Goal: Task Accomplishment & Management: Use online tool/utility

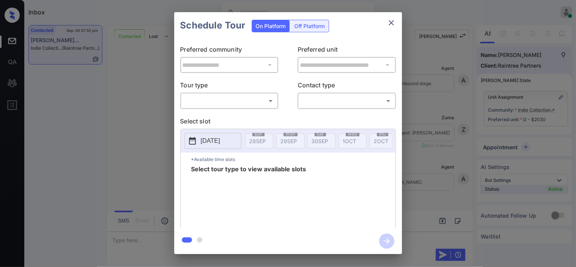
scroll to position [985, 0]
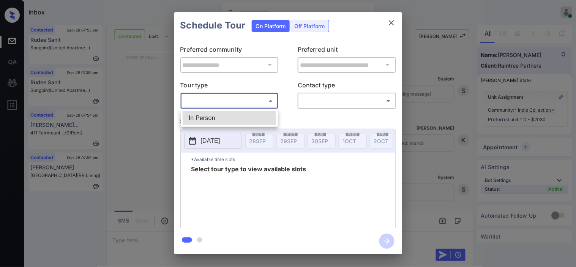
click at [255, 105] on body "Inbox Kristine Capara Online Set yourself offline Set yourself on break Profile…" at bounding box center [288, 133] width 576 height 267
click at [248, 119] on li "In Person" at bounding box center [229, 118] width 93 height 14
type input "********"
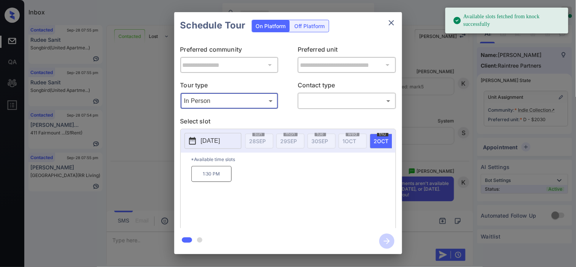
scroll to position [1047, 0]
click at [138, 135] on div "**********" at bounding box center [288, 133] width 576 height 266
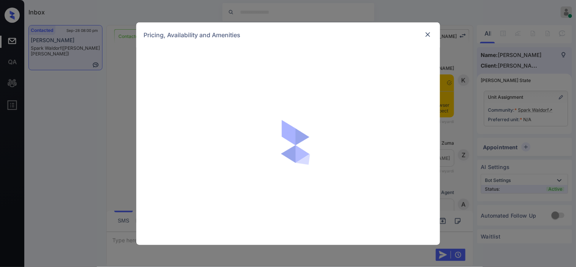
scroll to position [900, 0]
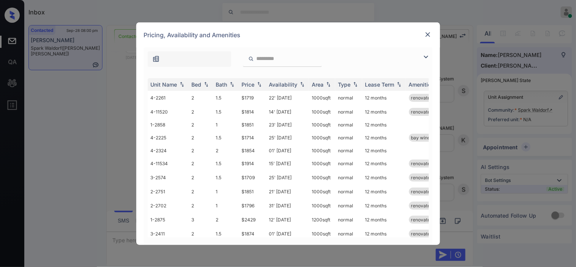
click at [423, 58] on img at bounding box center [425, 56] width 9 height 9
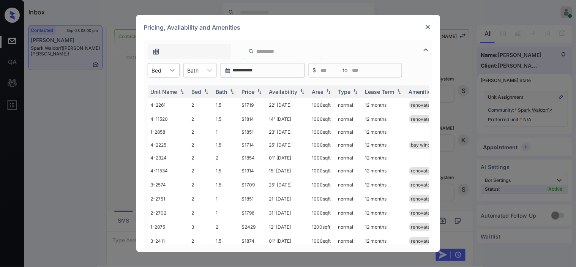
click at [169, 65] on div at bounding box center [173, 70] width 14 height 14
click at [158, 89] on div "2" at bounding box center [164, 89] width 32 height 14
click at [254, 90] on div "Price" at bounding box center [248, 91] width 13 height 6
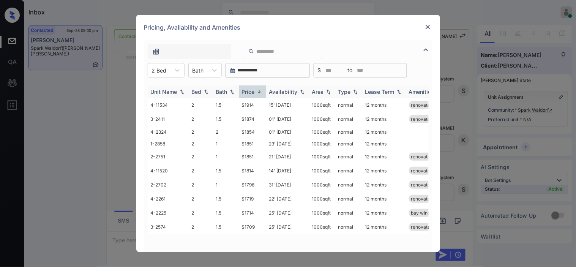
click at [254, 90] on div "Price" at bounding box center [248, 91] width 13 height 6
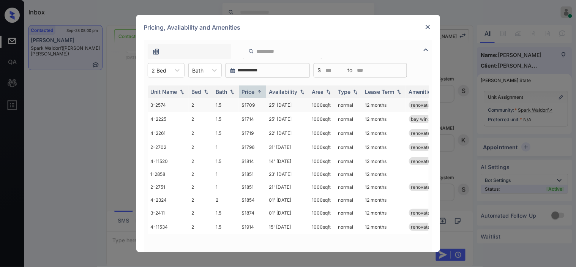
click at [249, 102] on td "$1709" at bounding box center [252, 105] width 27 height 14
copy td "$1709"
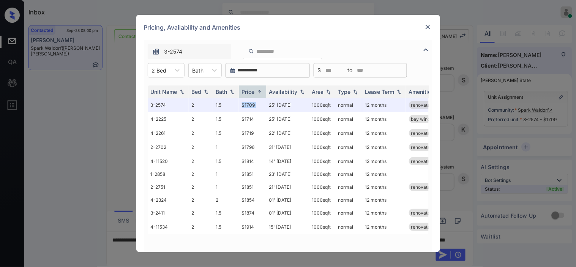
scroll to position [950, 0]
click at [424, 29] on img at bounding box center [428, 27] width 8 height 8
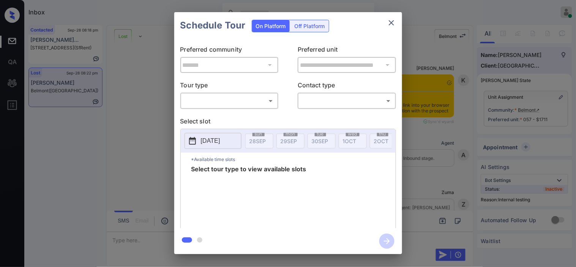
scroll to position [2514, 0]
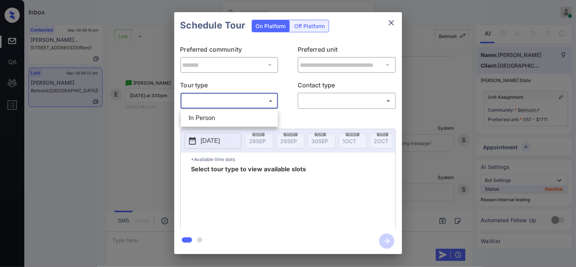
click at [263, 101] on body "Inbox [PERSON_NAME] Online Set yourself offline Set yourself on break Profile S…" at bounding box center [288, 133] width 576 height 267
click at [251, 120] on li "In Person" at bounding box center [229, 118] width 93 height 14
type input "********"
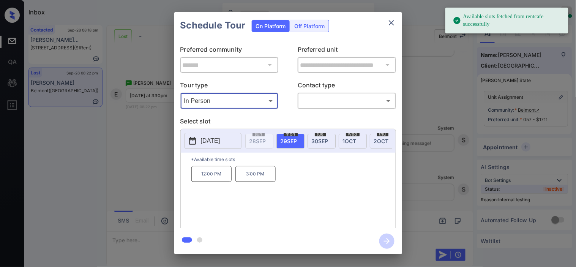
click at [206, 136] on button "[DATE]" at bounding box center [212, 141] width 57 height 16
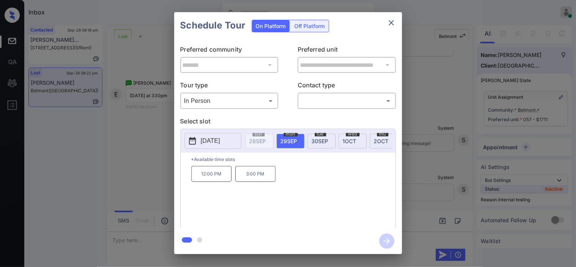
click at [131, 165] on div "**********" at bounding box center [288, 133] width 576 height 266
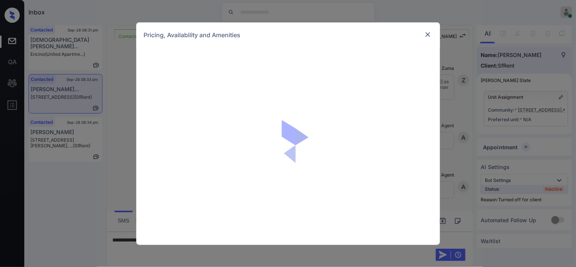
scroll to position [1310, 0]
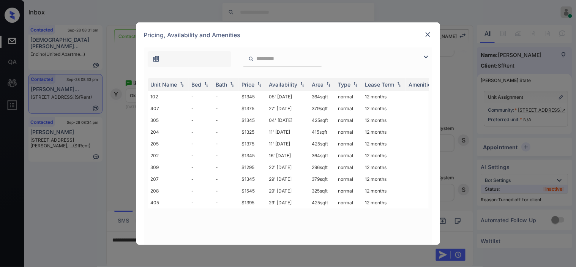
click at [302, 103] on td "27' Sep 20" at bounding box center [287, 108] width 43 height 12
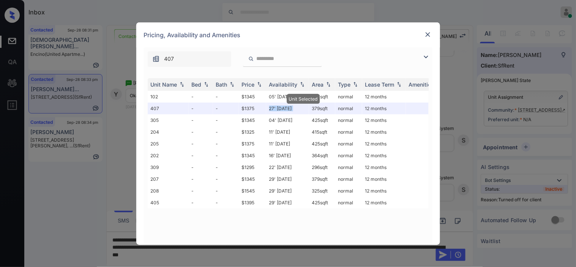
click at [302, 103] on td "27' Sep 20" at bounding box center [287, 108] width 43 height 12
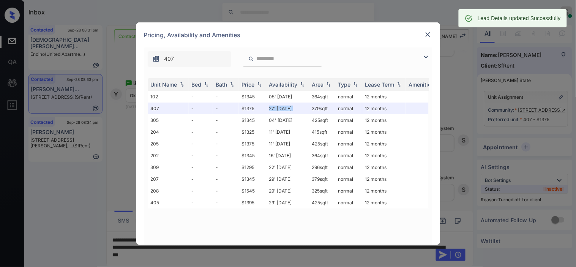
click at [428, 32] on img at bounding box center [428, 35] width 8 height 8
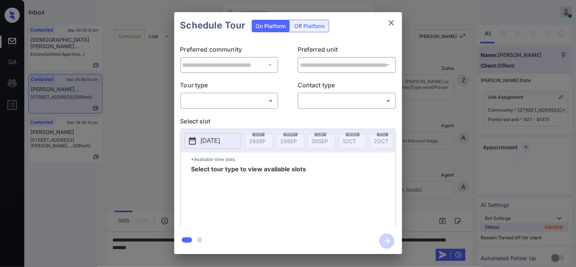
scroll to position [1454, 0]
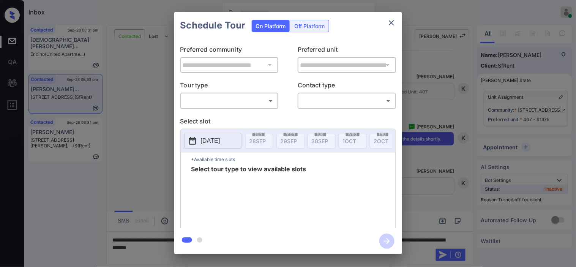
click at [314, 22] on div "Off Platform" at bounding box center [310, 26] width 38 height 12
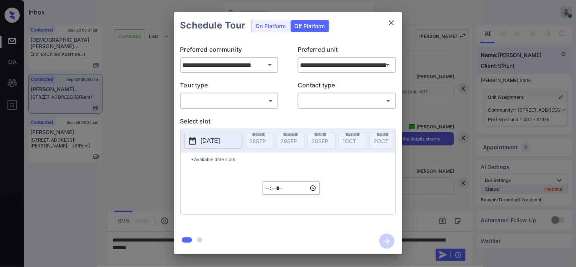
click at [237, 109] on div "​ ​" at bounding box center [229, 101] width 98 height 16
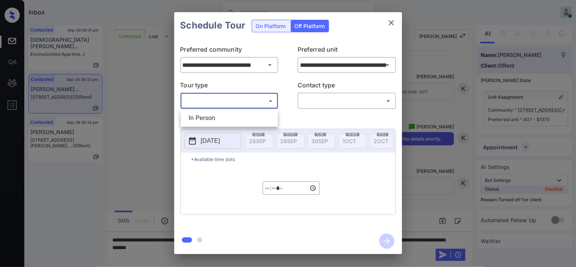
drag, startPoint x: 233, startPoint y: 103, endPoint x: 229, endPoint y: 115, distance: 12.1
click at [229, 115] on body "Inbox [PERSON_NAME] Online Set yourself offline Set yourself on break Profile S…" at bounding box center [288, 133] width 576 height 267
click at [229, 115] on li "In Person" at bounding box center [229, 118] width 93 height 14
type input "********"
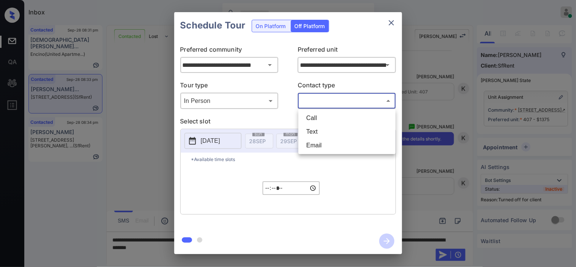
click at [325, 97] on body "Inbox [PERSON_NAME] Online Set yourself offline Set yourself on break Profile S…" at bounding box center [288, 133] width 576 height 267
click at [307, 136] on li "Text" at bounding box center [346, 132] width 93 height 14
type input "****"
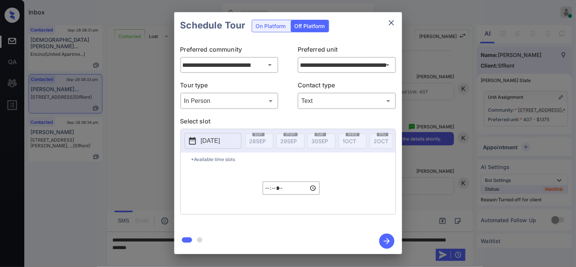
click at [199, 140] on button "[DATE]" at bounding box center [212, 141] width 57 height 16
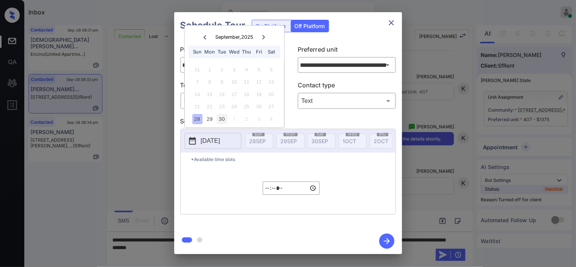
click at [222, 121] on div "30" at bounding box center [222, 119] width 10 height 10
click at [266, 194] on input "*****" at bounding box center [291, 187] width 57 height 13
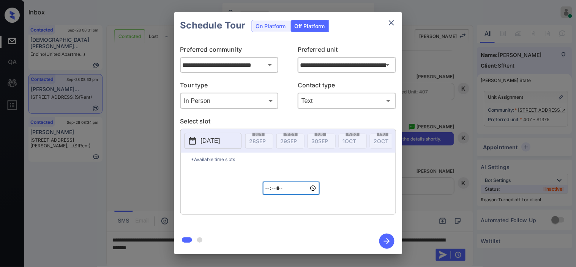
type input "*****"
click at [388, 236] on icon "button" at bounding box center [386, 240] width 15 height 15
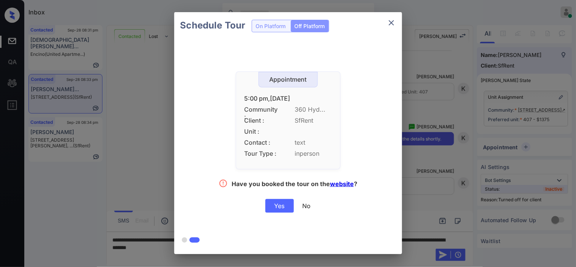
click at [273, 203] on div "Yes" at bounding box center [279, 206] width 28 height 14
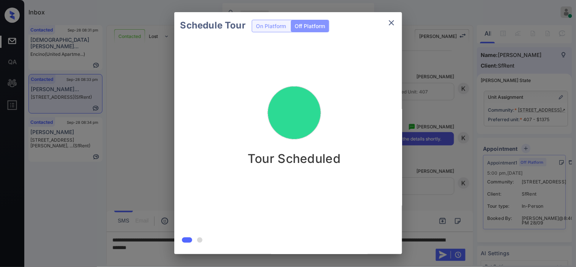
click at [131, 99] on div "Schedule Tour On Platform Off Platform Tour Scheduled" at bounding box center [288, 133] width 576 height 266
